Goal: Information Seeking & Learning: Find specific fact

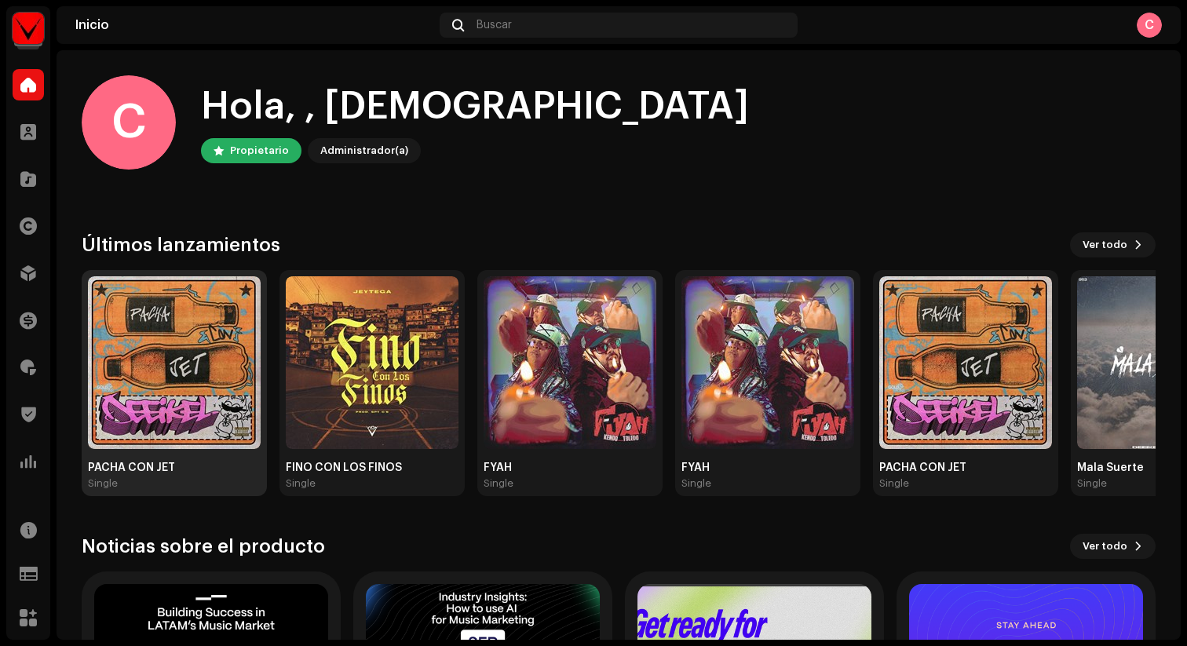
click at [183, 360] on img at bounding box center [174, 362] width 173 height 173
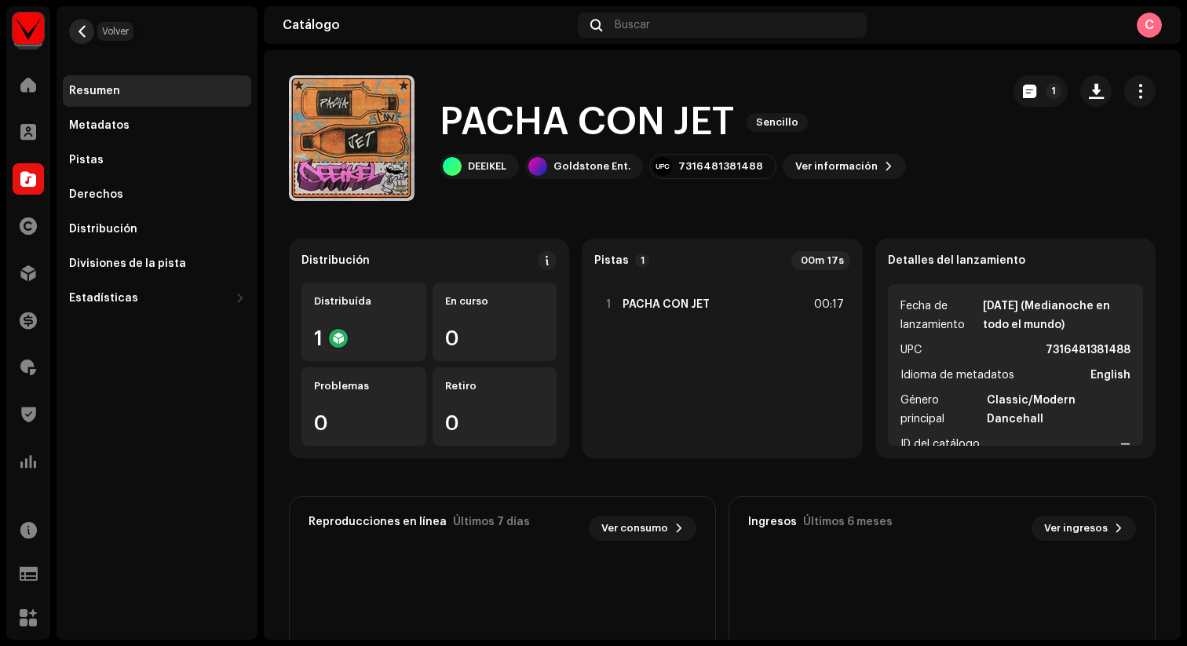
click at [85, 39] on button "button" at bounding box center [81, 31] width 25 height 25
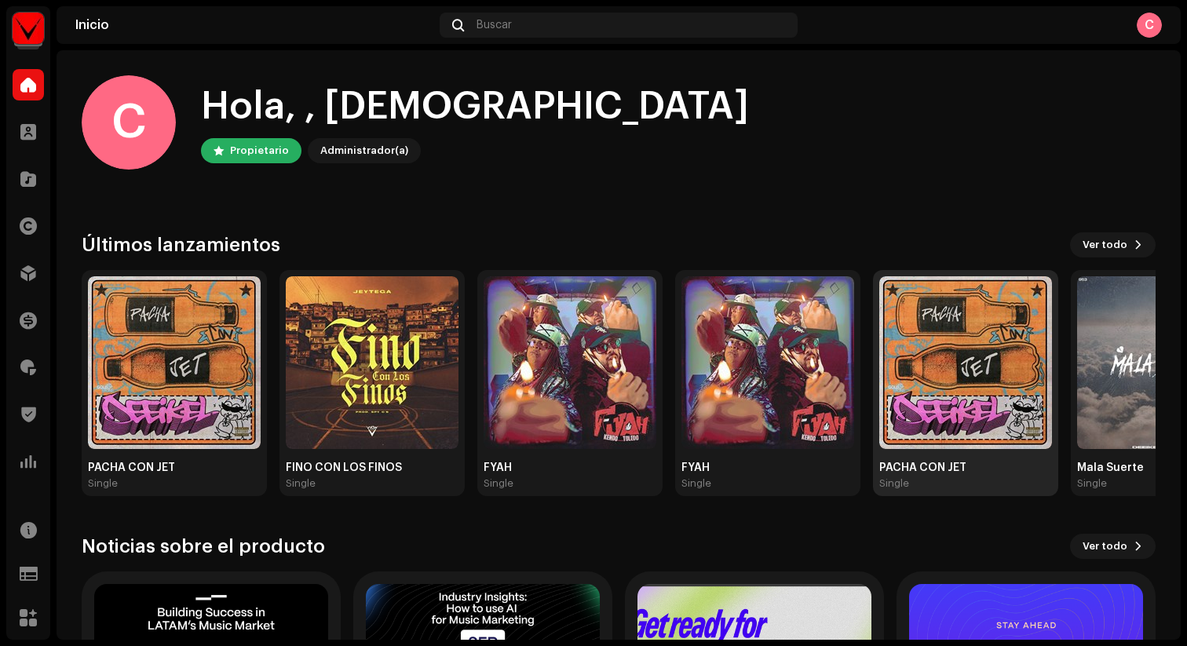
click at [949, 411] on img at bounding box center [965, 362] width 173 height 173
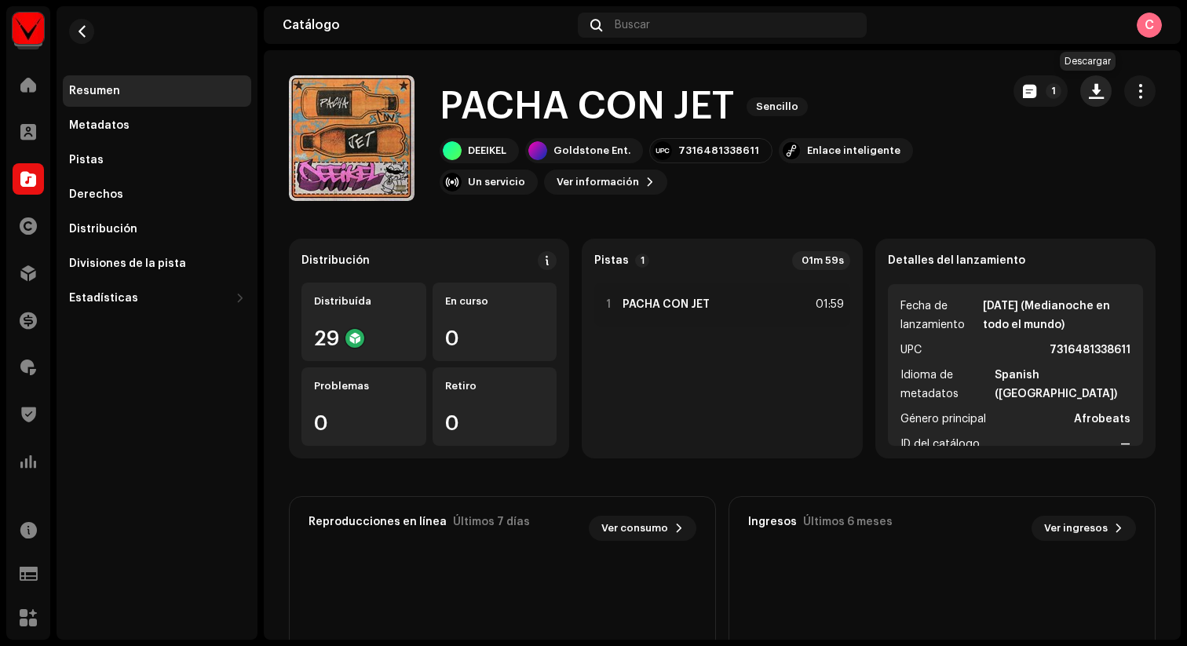
click at [1089, 91] on span "button" at bounding box center [1096, 91] width 15 height 13
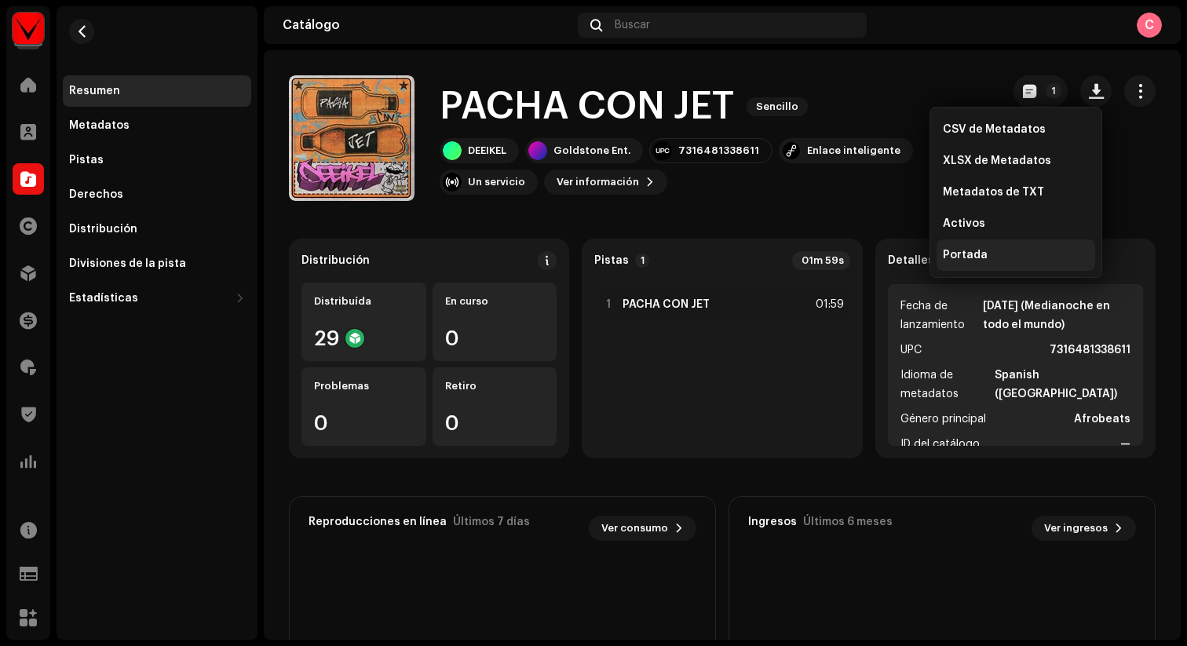
click at [993, 250] on div "Portada" at bounding box center [1016, 255] width 146 height 13
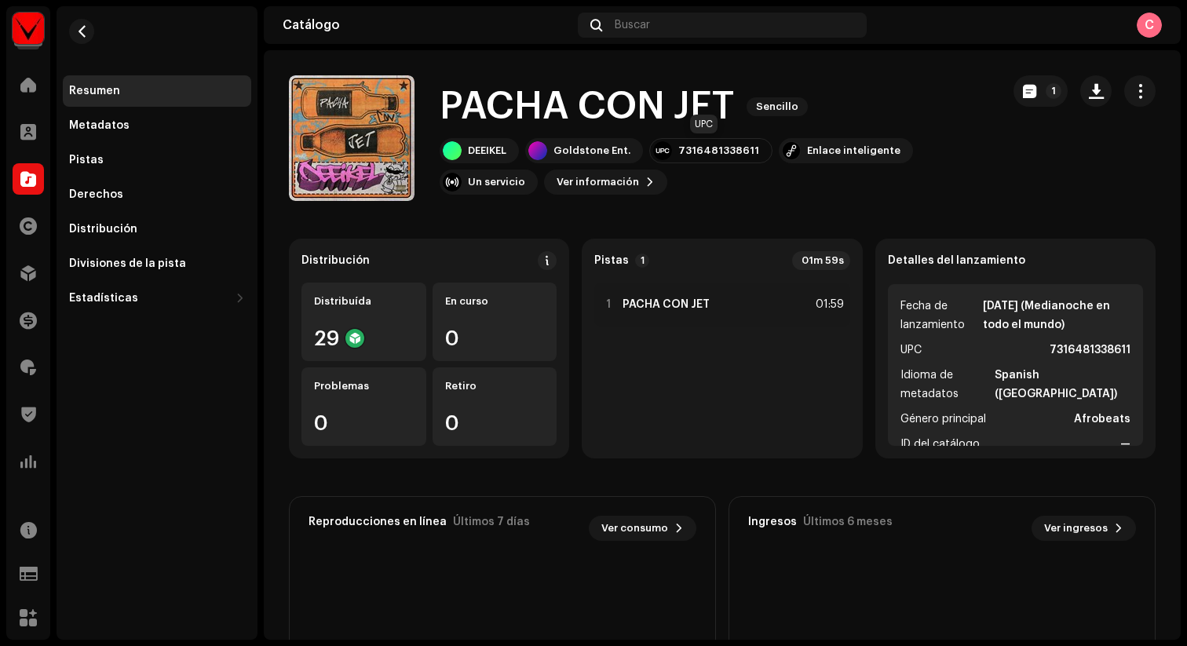
click at [701, 149] on div "7316481338611" at bounding box center [718, 150] width 81 height 13
copy div "7316481338611"
click at [615, 190] on span "Ver información" at bounding box center [598, 181] width 82 height 31
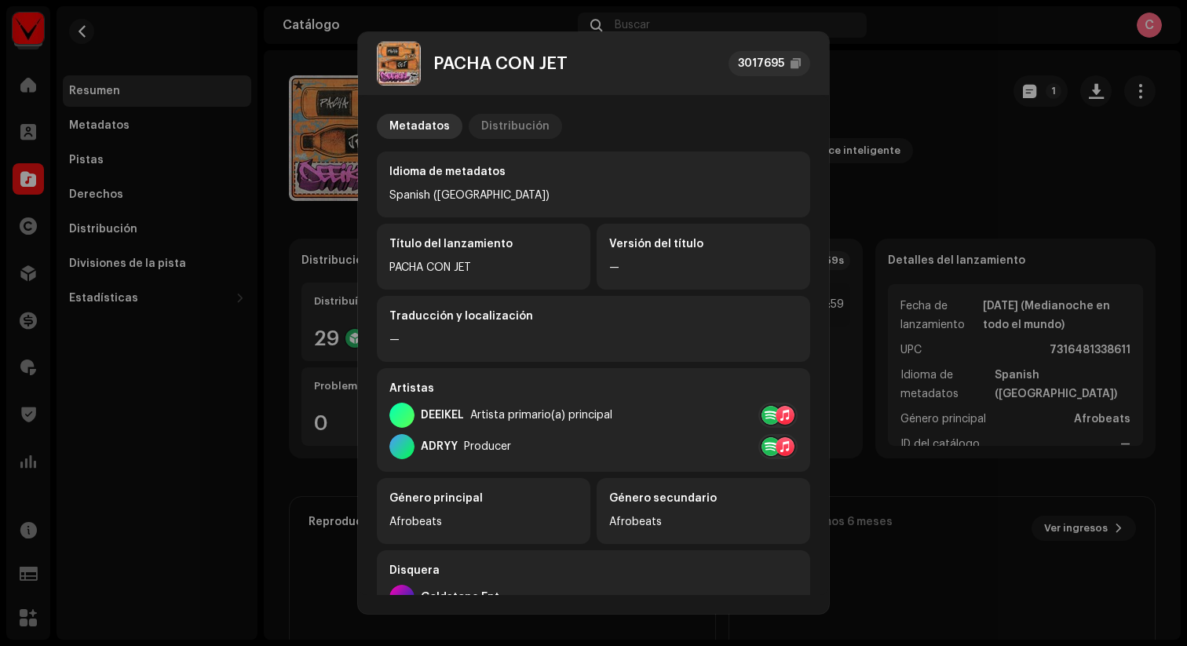
click at [508, 123] on div "Distribución" at bounding box center [515, 126] width 68 height 25
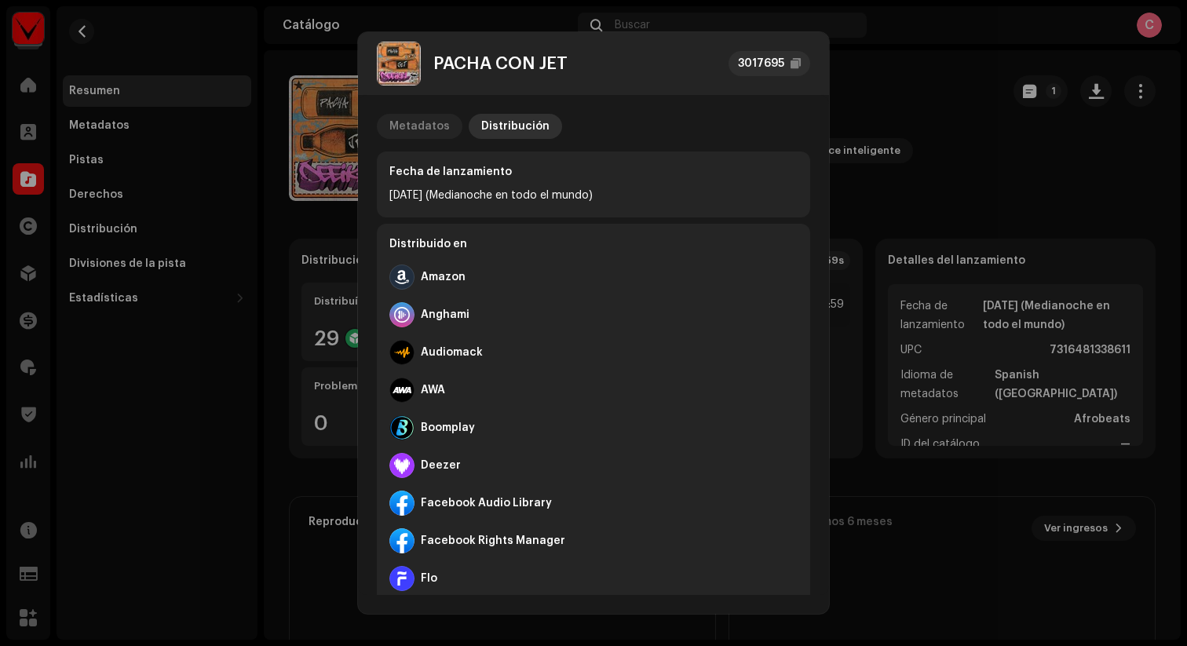
click at [409, 123] on div "Metadatos" at bounding box center [419, 126] width 60 height 25
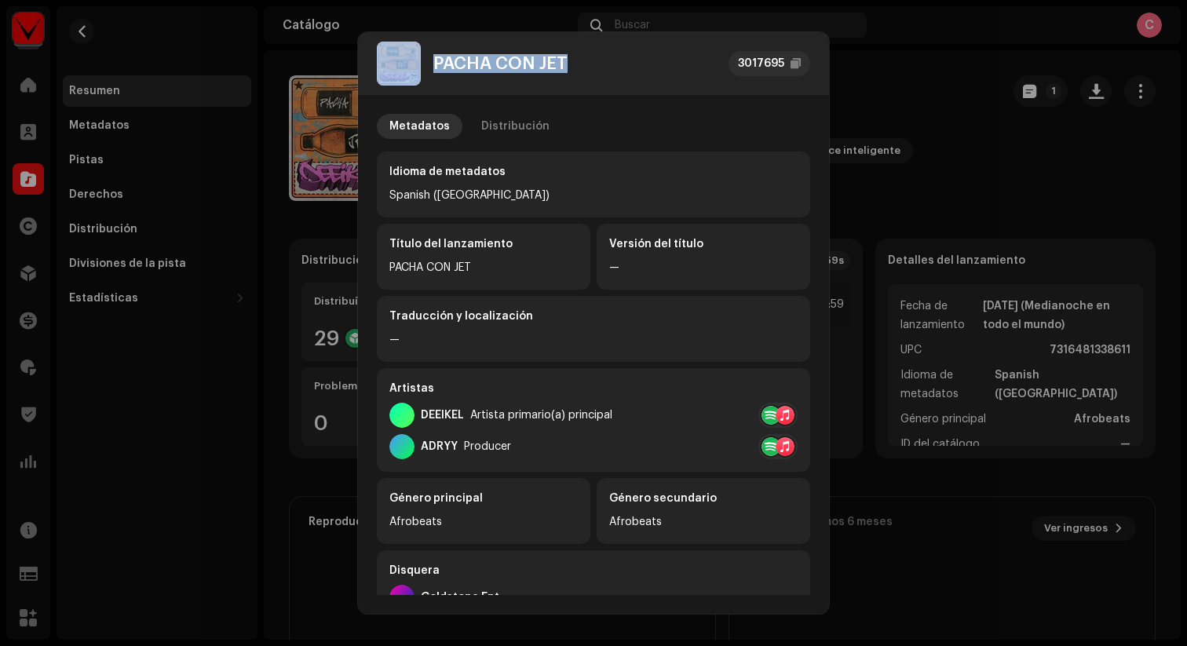
drag, startPoint x: 588, startPoint y: 61, endPoint x: 409, endPoint y: 60, distance: 179.0
click at [409, 60] on div "PACHA CON JET 3017695" at bounding box center [593, 64] width 433 height 44
copy div "PACHA CON JET"
